Goal: Task Accomplishment & Management: Use online tool/utility

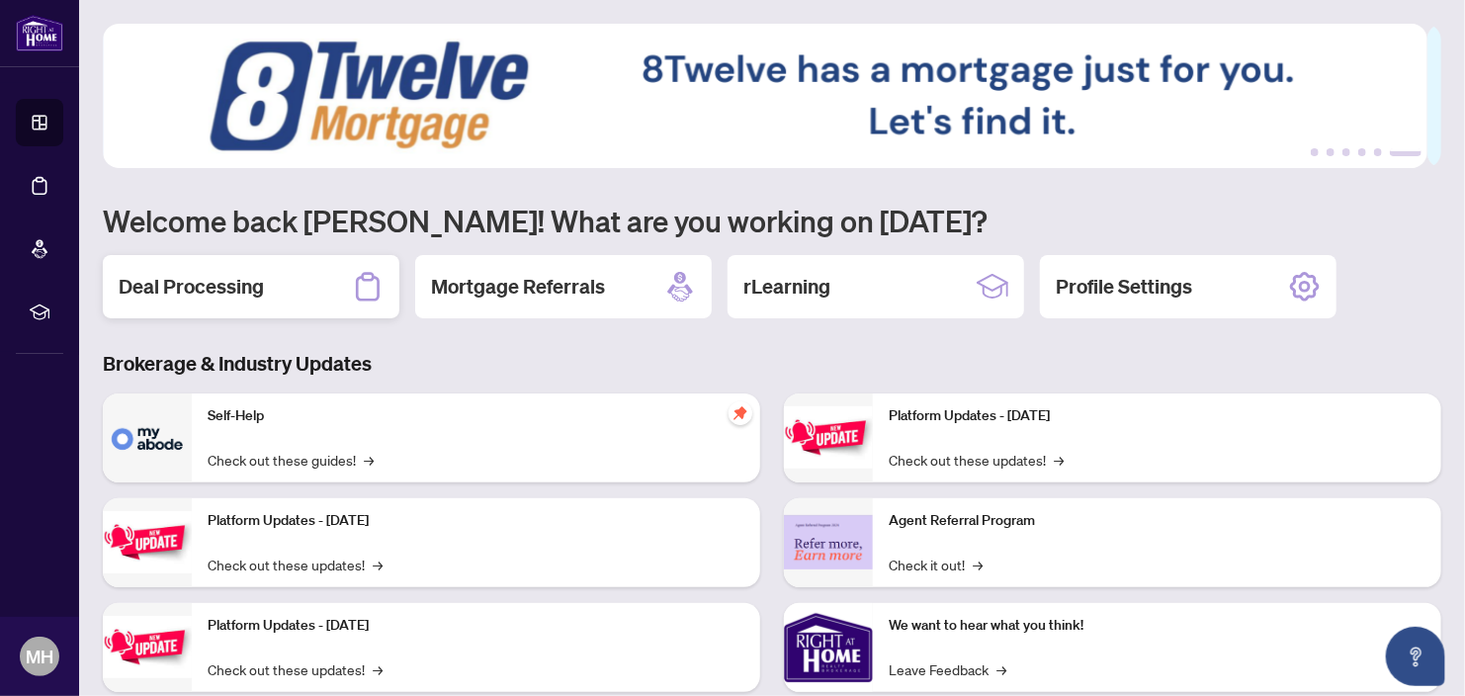
click at [225, 289] on h2 "Deal Processing" at bounding box center [191, 287] width 145 height 28
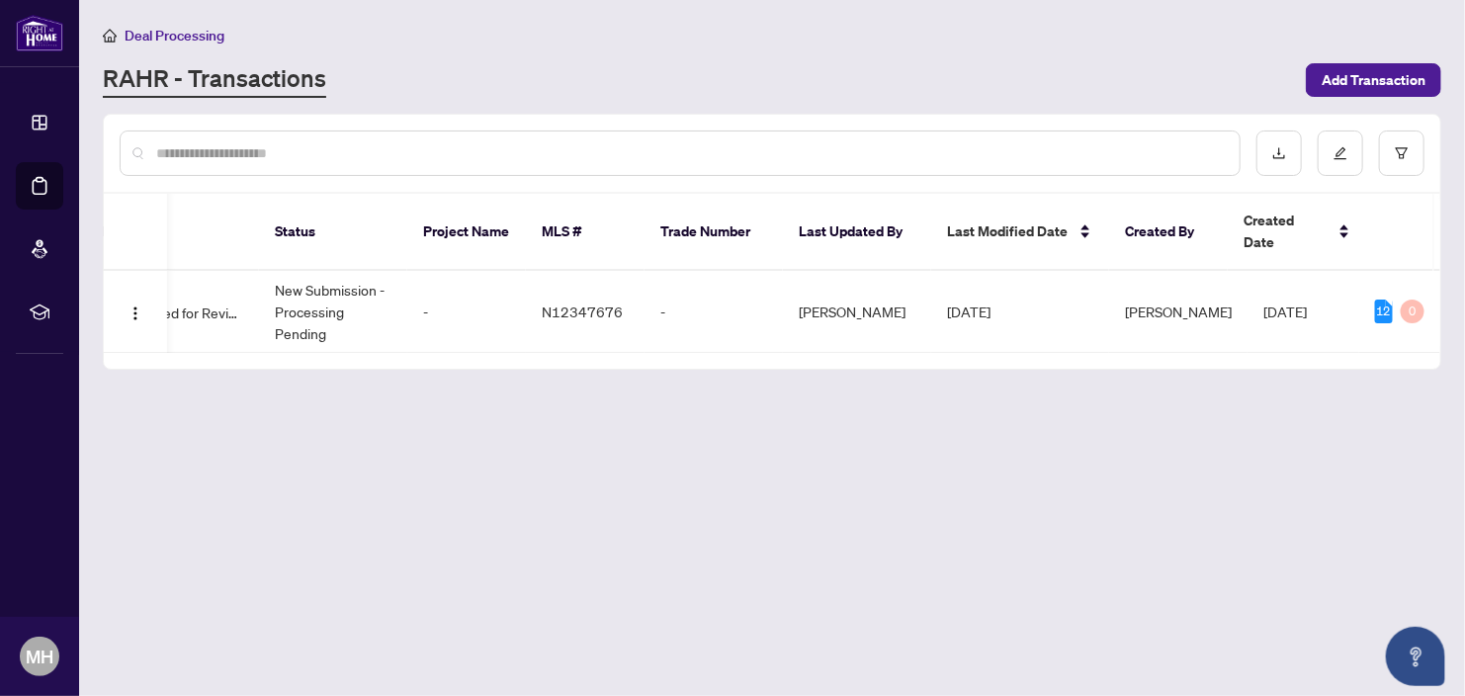
scroll to position [0, 594]
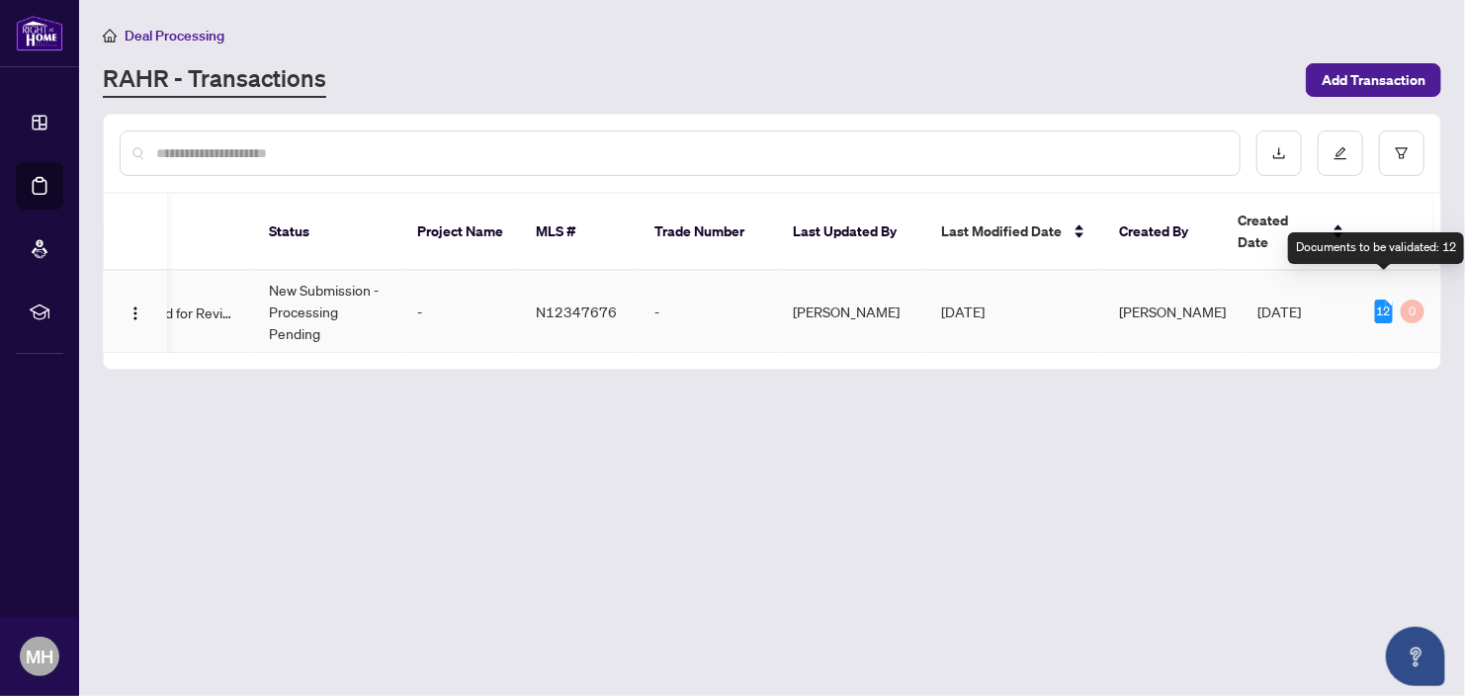
click at [1385, 300] on div "12" at bounding box center [1384, 312] width 18 height 24
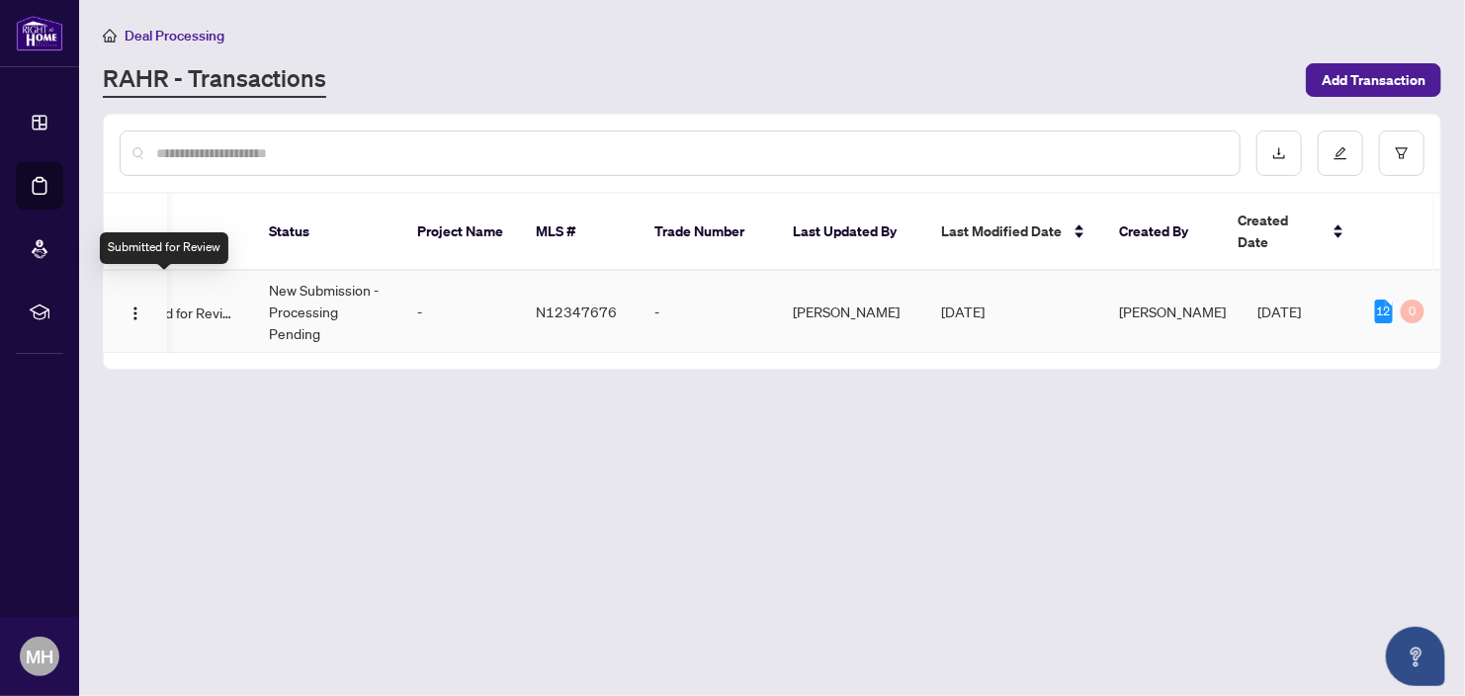
click at [219, 301] on span "Submitted for Review" at bounding box center [173, 312] width 129 height 22
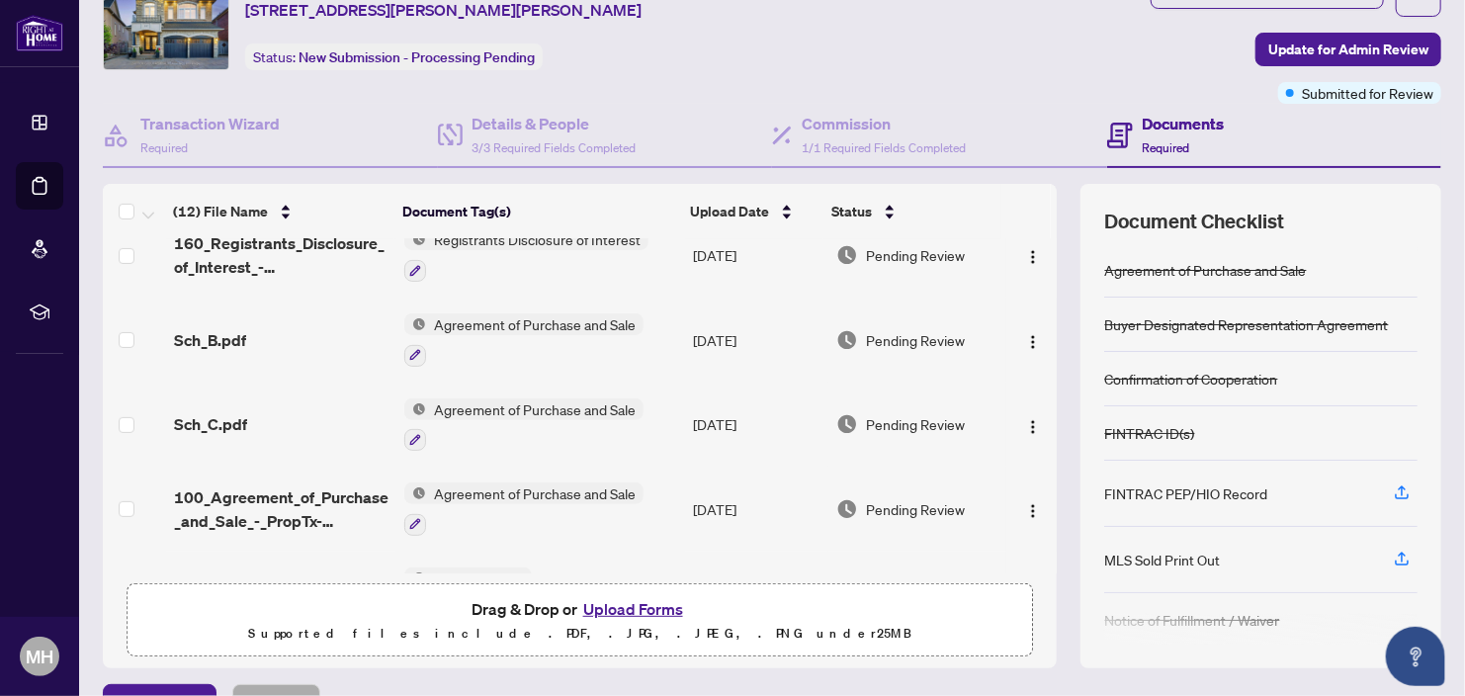
scroll to position [356, 0]
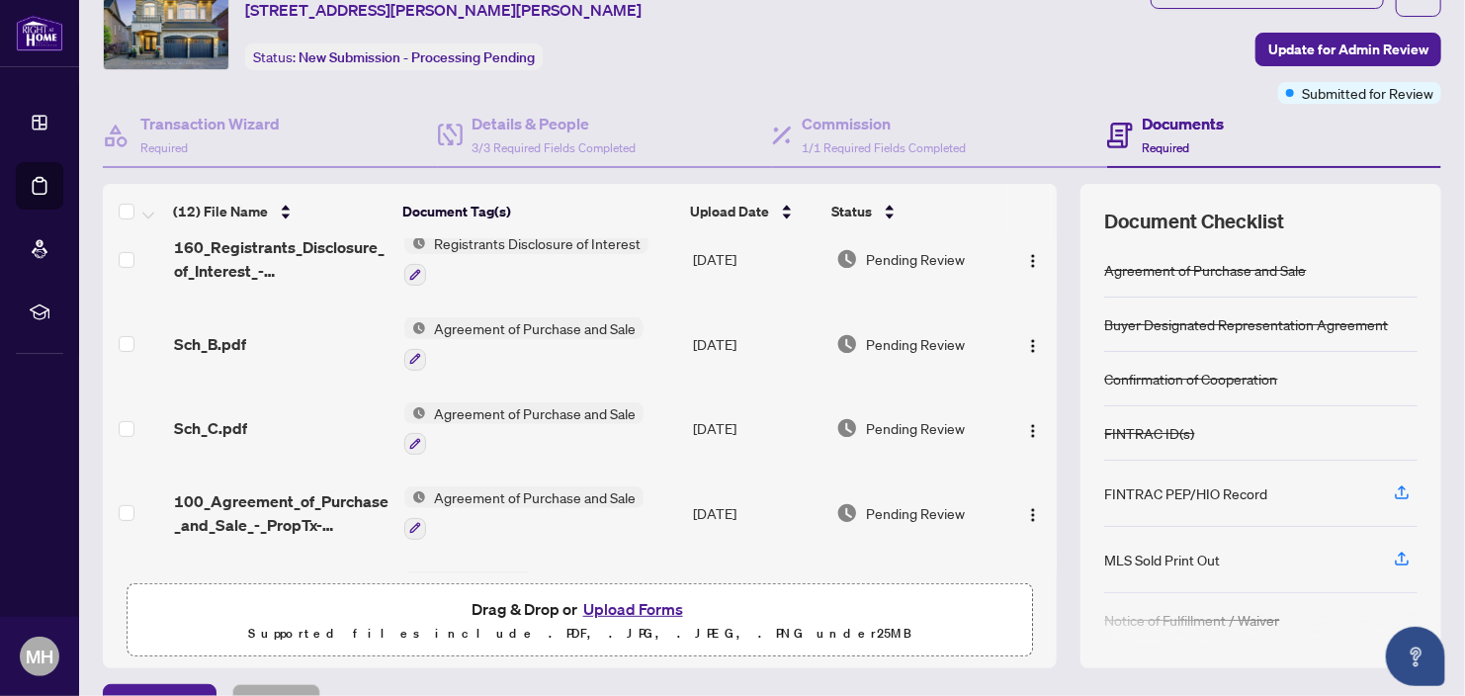
click at [539, 319] on span "Agreement of Purchase and Sale" at bounding box center [534, 328] width 217 height 22
click at [458, 321] on span "Agreement of Purchase and Sale" at bounding box center [534, 328] width 217 height 22
click at [414, 317] on img at bounding box center [415, 328] width 22 height 22
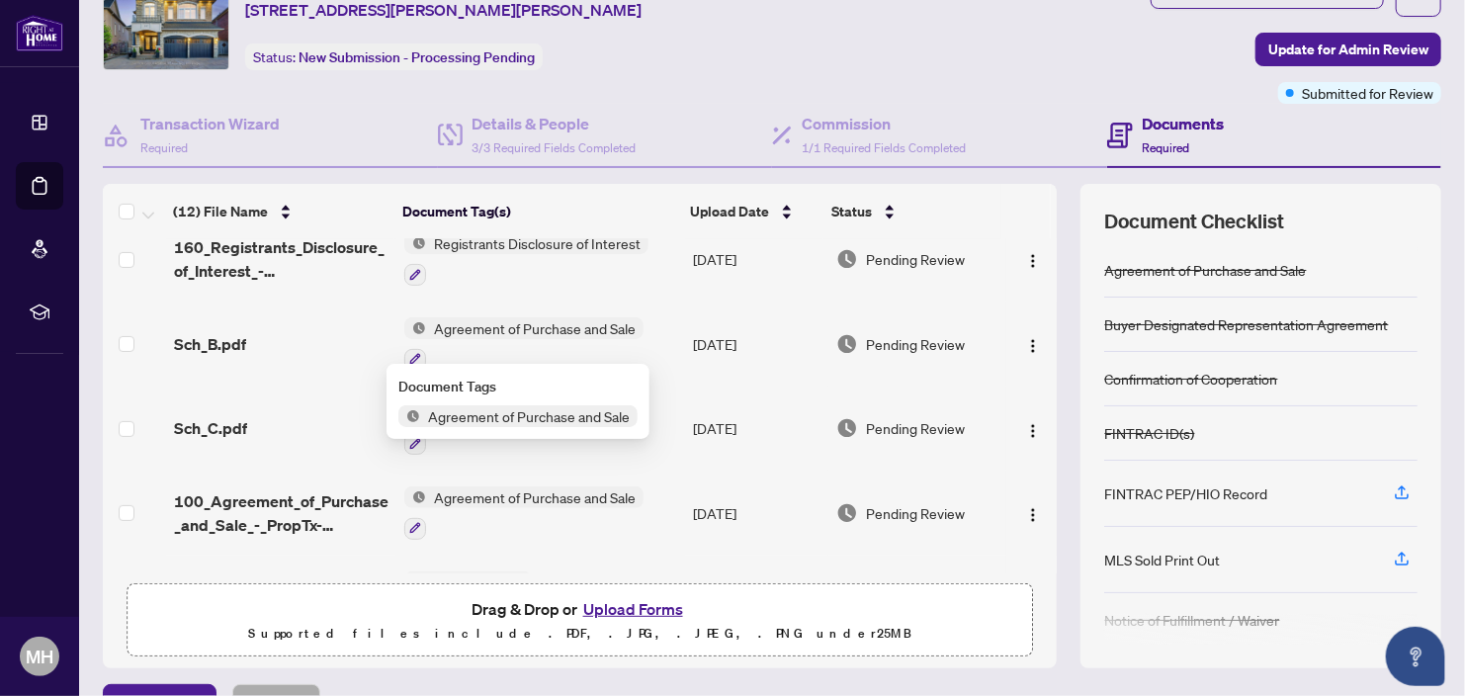
click at [450, 410] on span "Agreement of Purchase and Sale" at bounding box center [528, 416] width 217 height 22
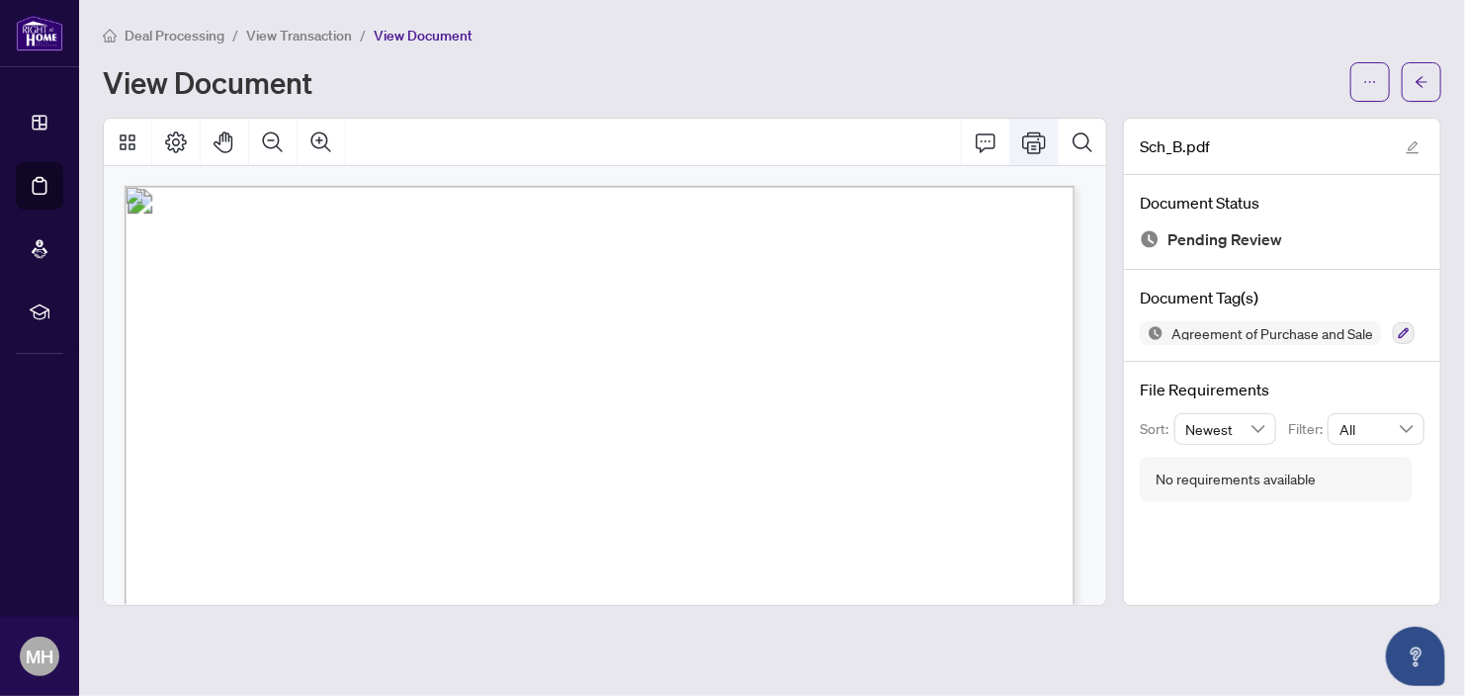
click at [1028, 148] on icon "Print" at bounding box center [1034, 142] width 24 height 22
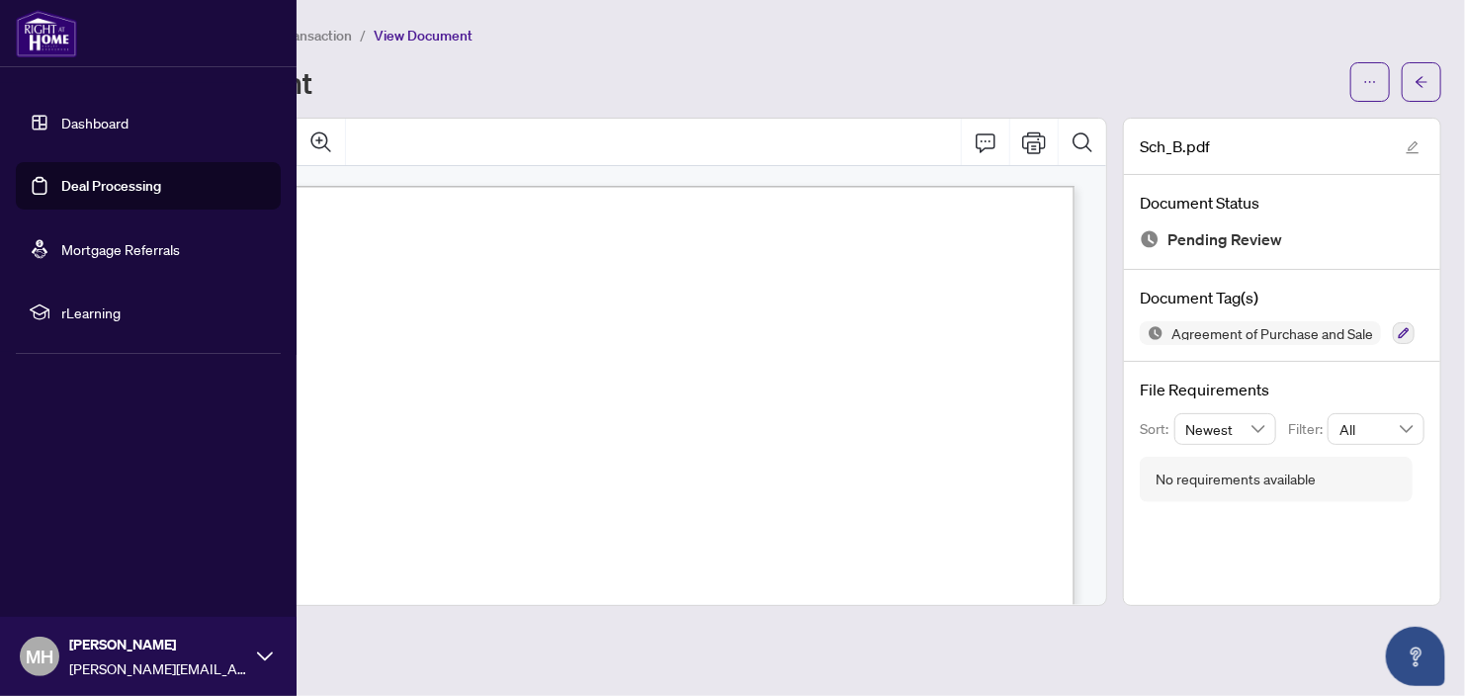
click at [43, 27] on img at bounding box center [46, 33] width 61 height 47
